Goal: Task Accomplishment & Management: Manage account settings

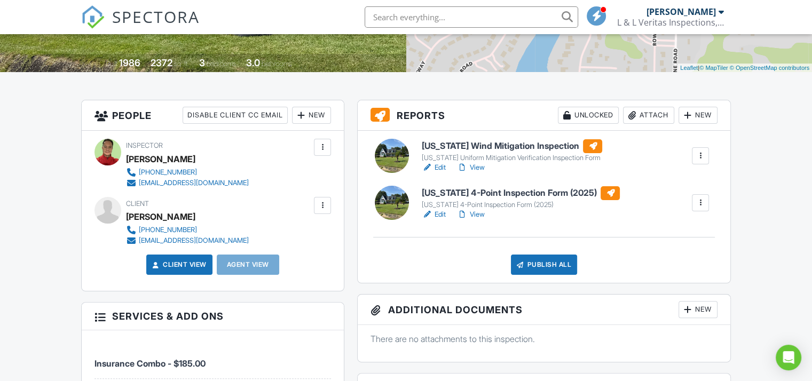
scroll to position [214, 0]
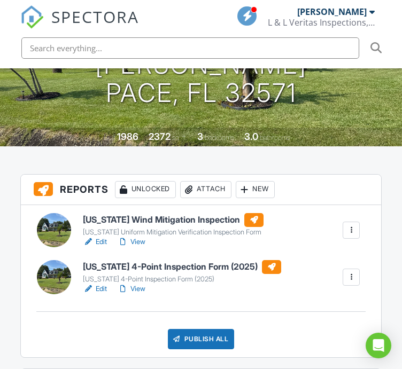
click at [94, 340] on div "Publish All Checking report completion" at bounding box center [201, 339] width 335 height 20
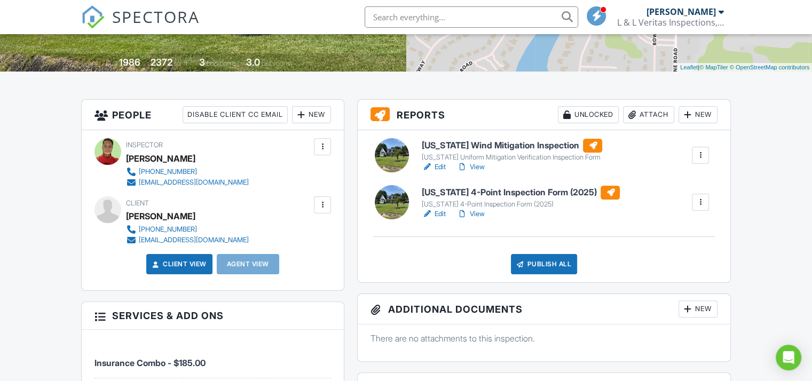
click at [439, 167] on link "Edit" at bounding box center [434, 167] width 24 height 11
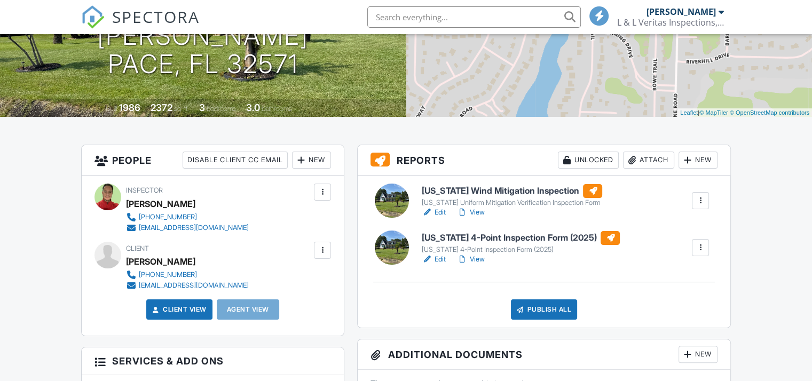
scroll to position [168, 0]
click at [440, 259] on link "Edit" at bounding box center [434, 259] width 24 height 11
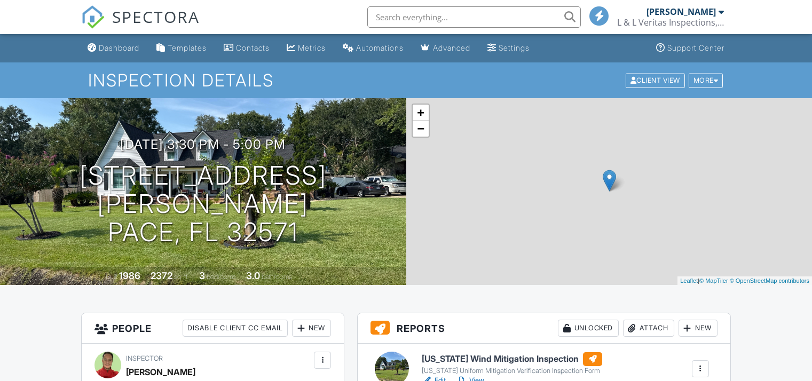
scroll to position [157, 0]
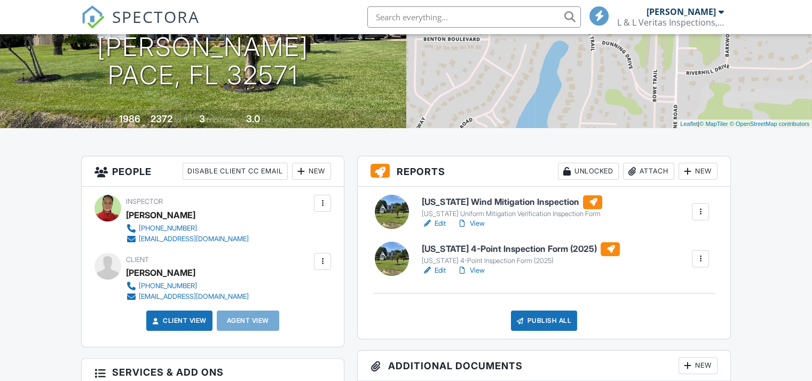
click at [440, 224] on link "Edit" at bounding box center [434, 223] width 24 height 11
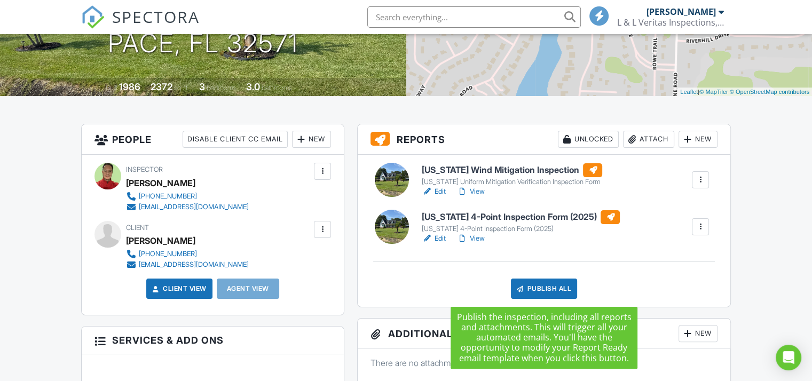
drag, startPoint x: 0, startPoint y: 0, endPoint x: 541, endPoint y: 287, distance: 612.6
click at [541, 287] on div "Publish All" at bounding box center [544, 289] width 67 height 20
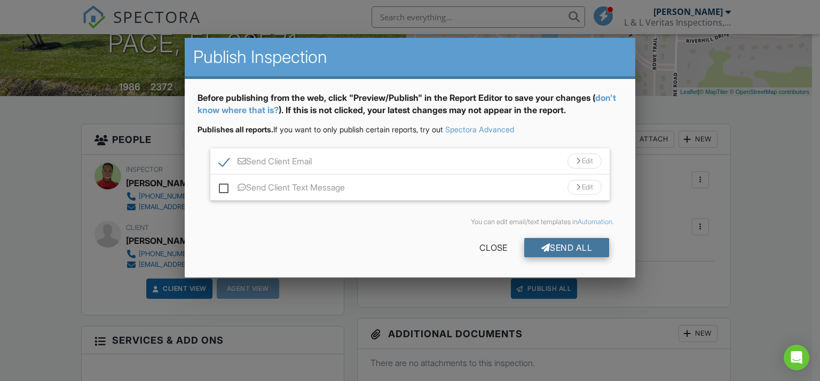
click at [571, 247] on div "Send All" at bounding box center [566, 247] width 85 height 19
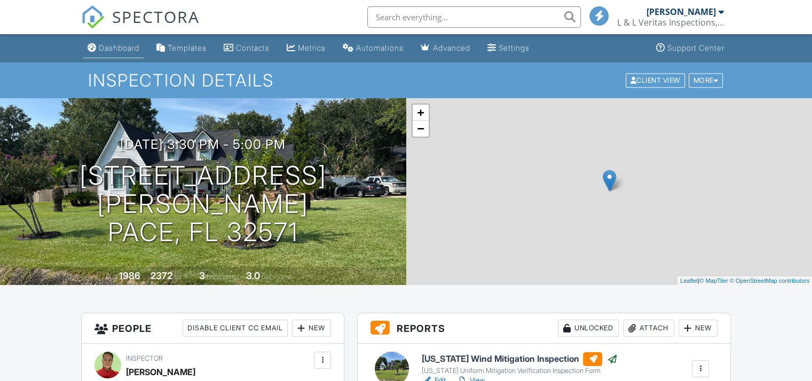
click at [127, 50] on div "Dashboard" at bounding box center [119, 47] width 41 height 9
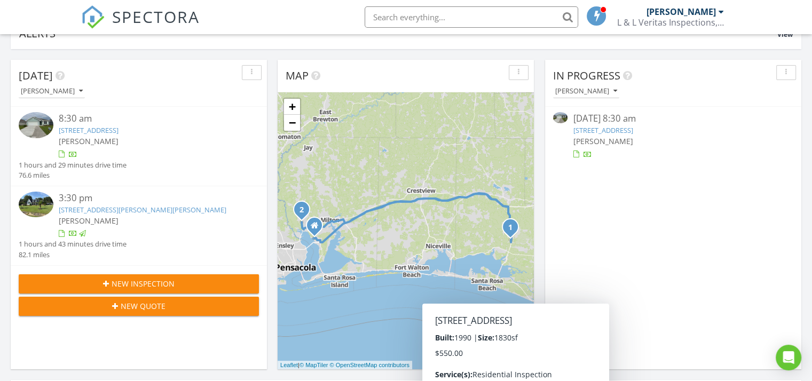
scroll to position [78, 0]
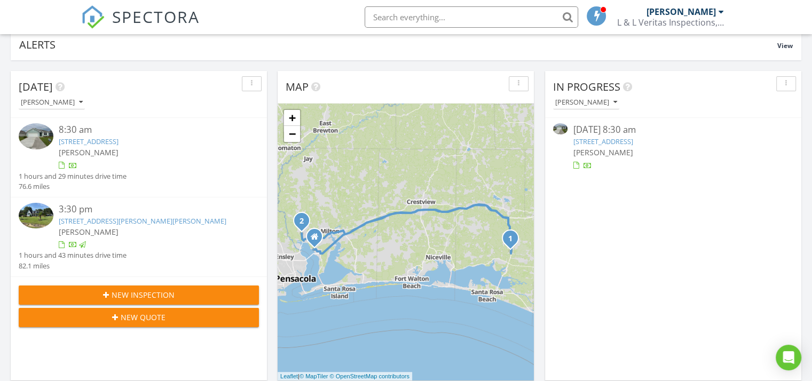
click at [607, 146] on link "[STREET_ADDRESS]" at bounding box center [603, 142] width 60 height 10
